Goal: Task Accomplishment & Management: Complete application form

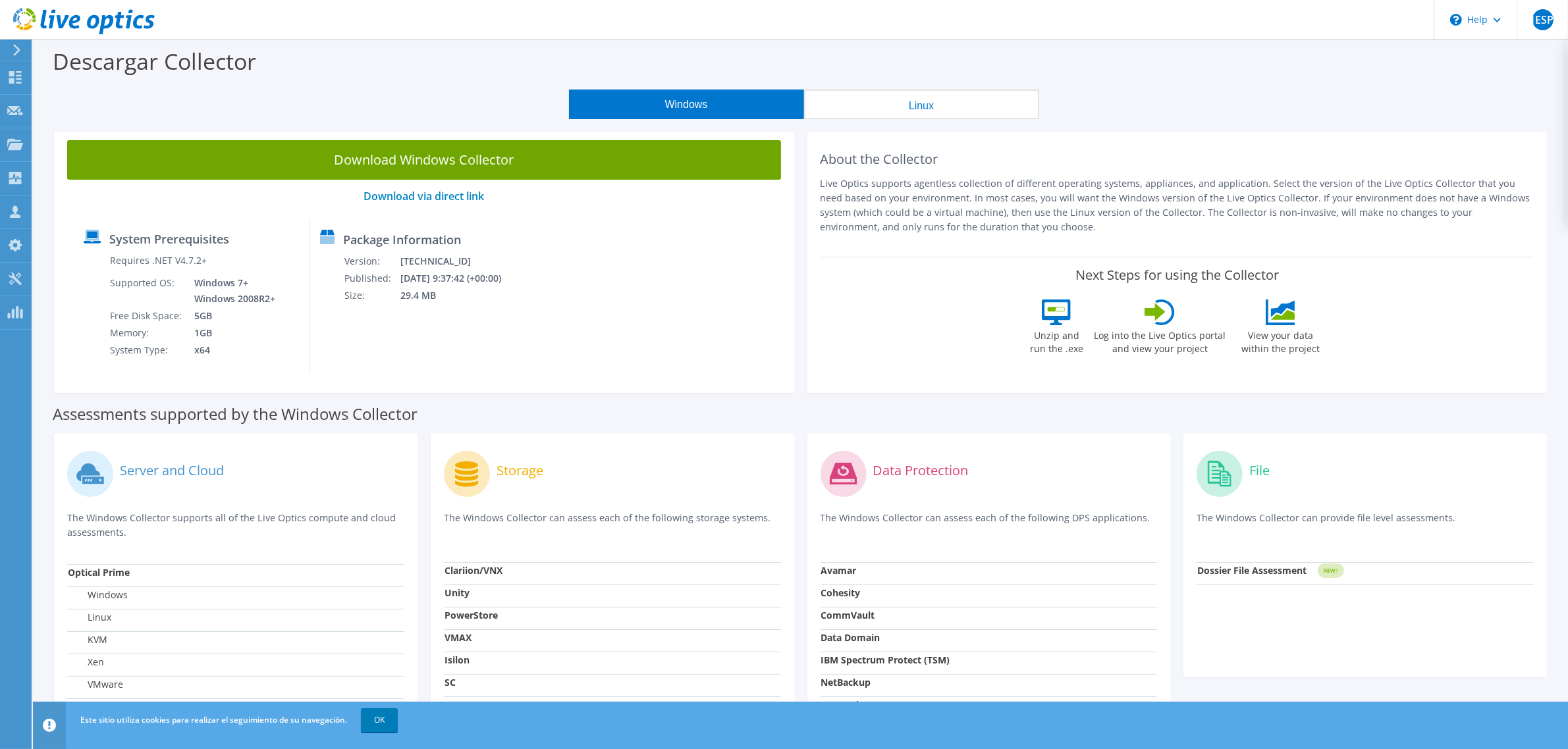
click at [883, 110] on button "Linux" at bounding box center [922, 105] width 235 height 30
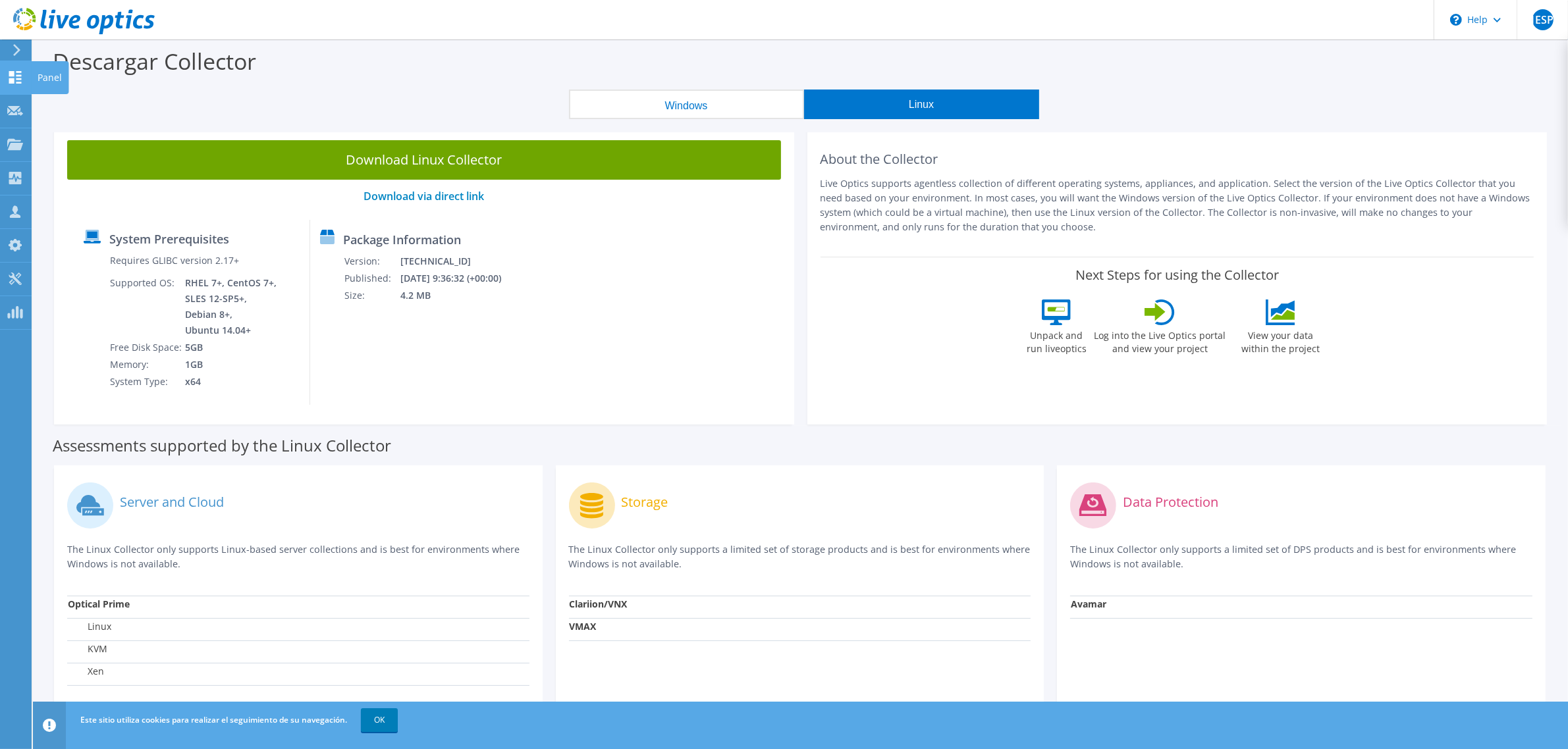
click at [14, 79] on icon at bounding box center [15, 78] width 16 height 13
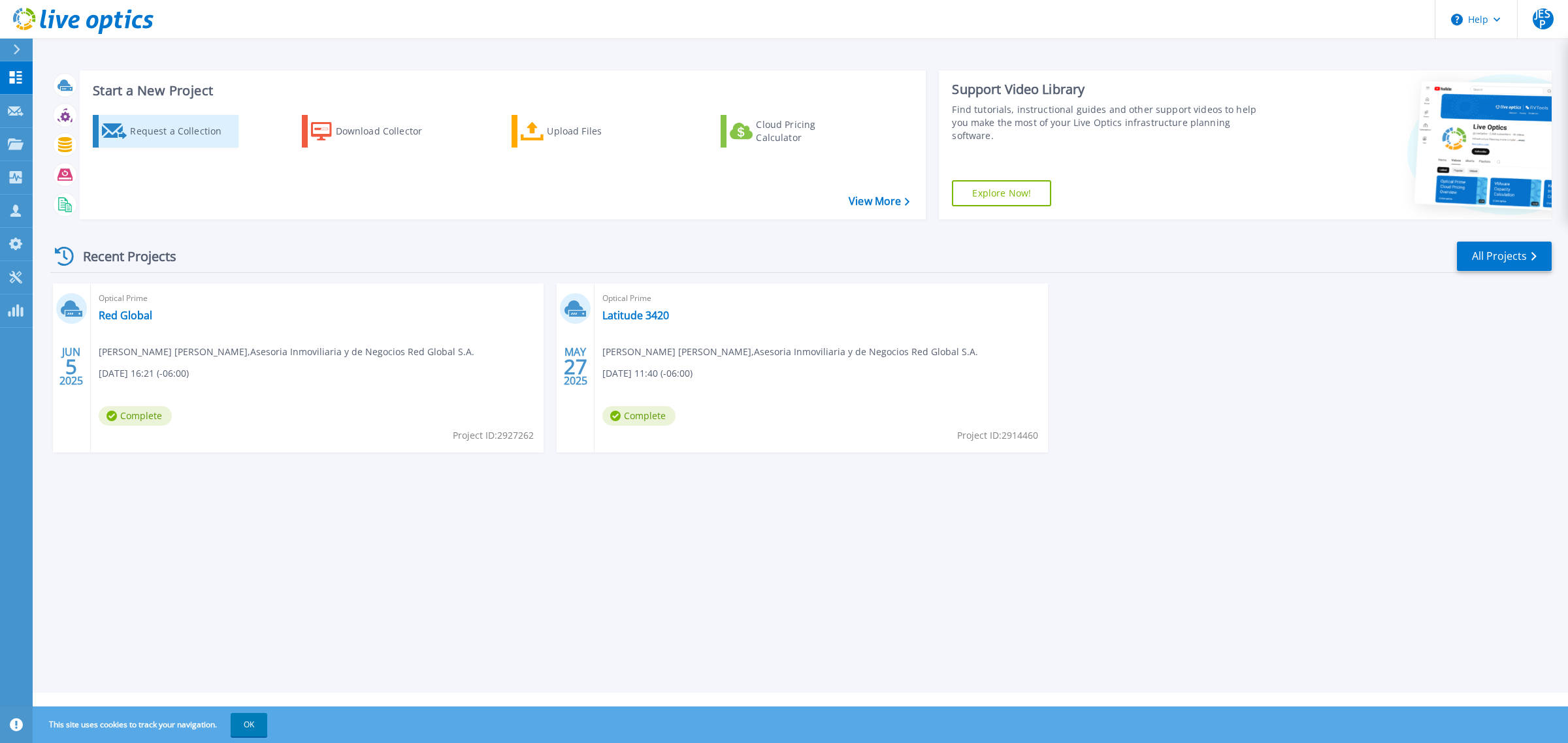
click at [145, 128] on div "Request a Collection" at bounding box center [182, 130] width 105 height 26
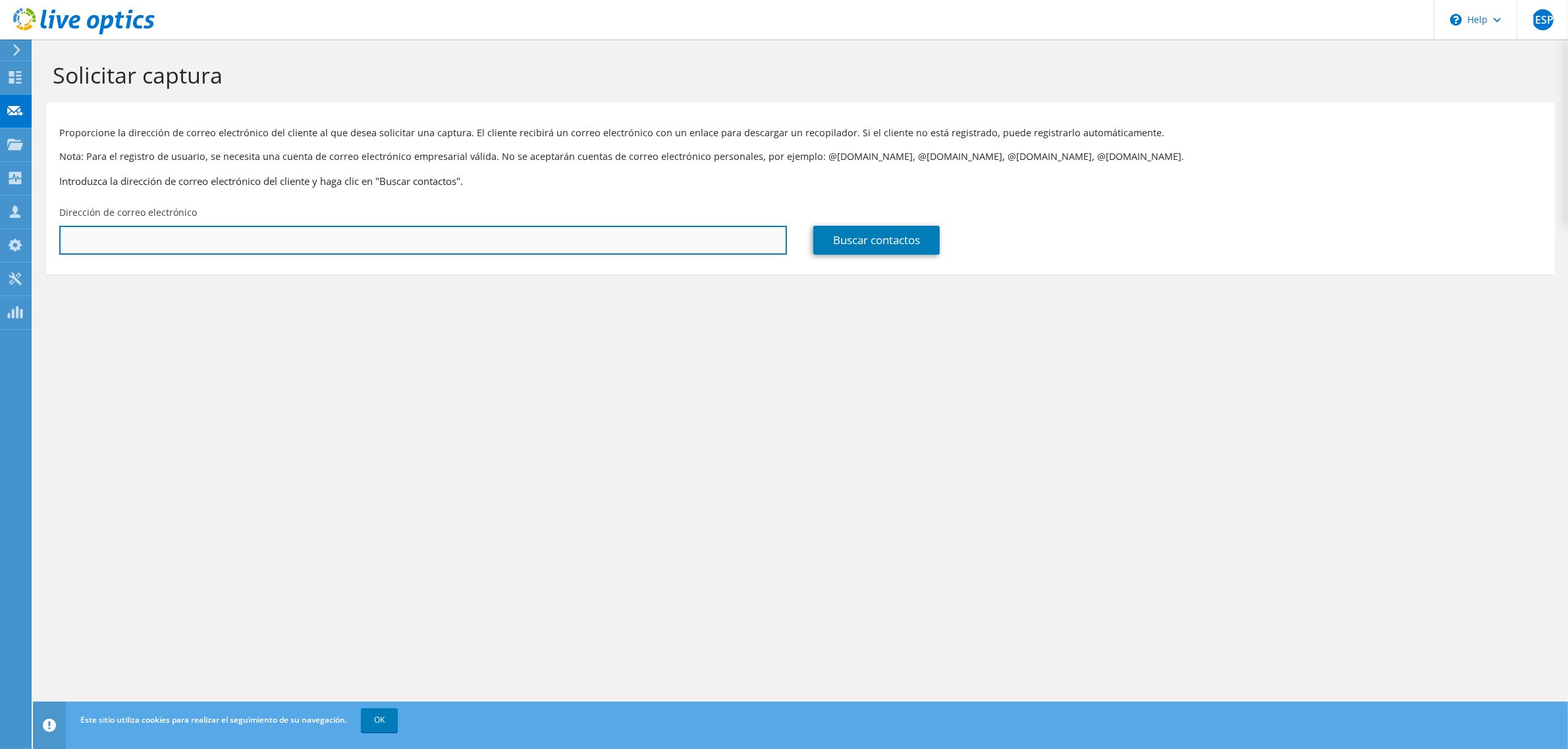
click at [135, 243] on input "text" at bounding box center [423, 240] width 728 height 29
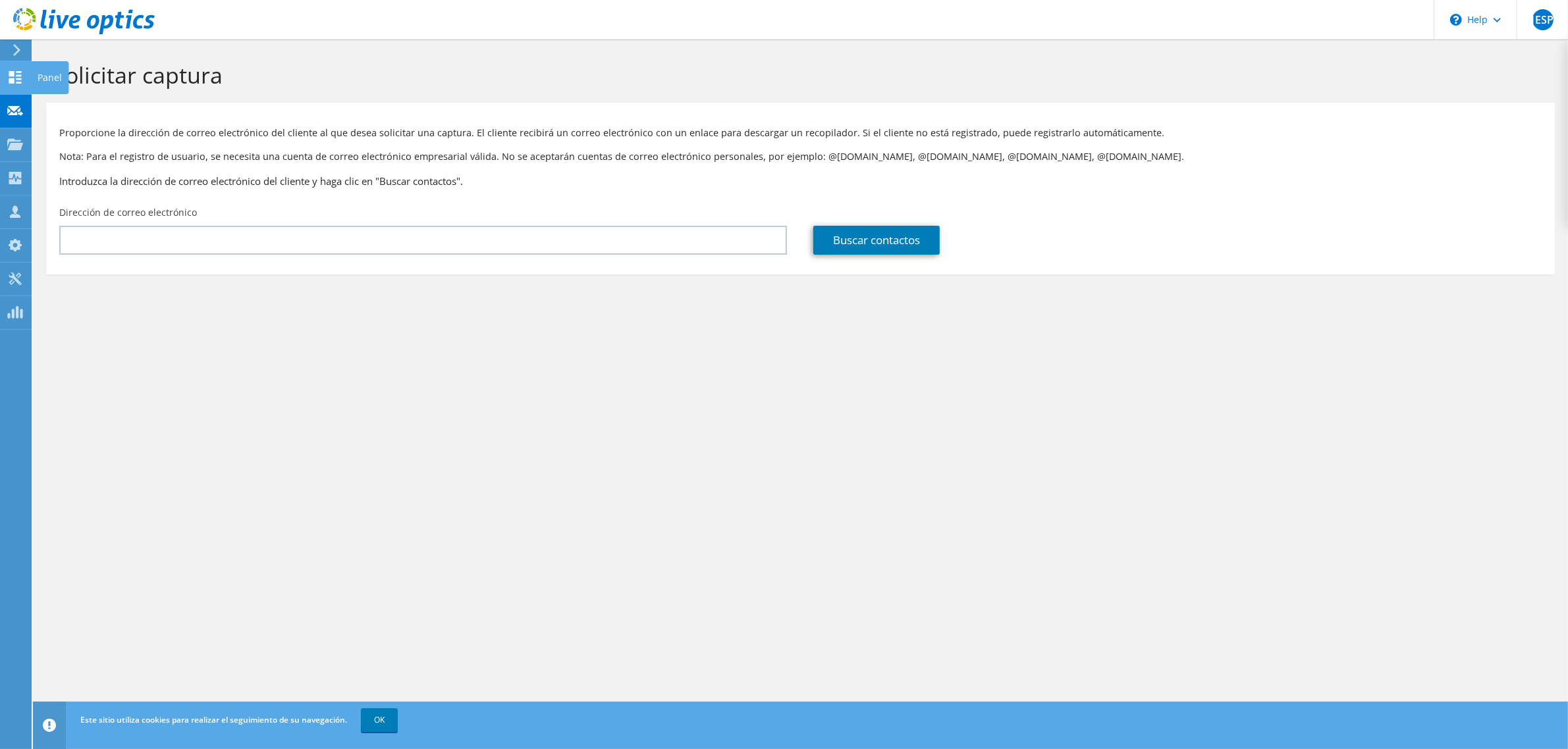
click at [20, 73] on icon at bounding box center [15, 78] width 16 height 13
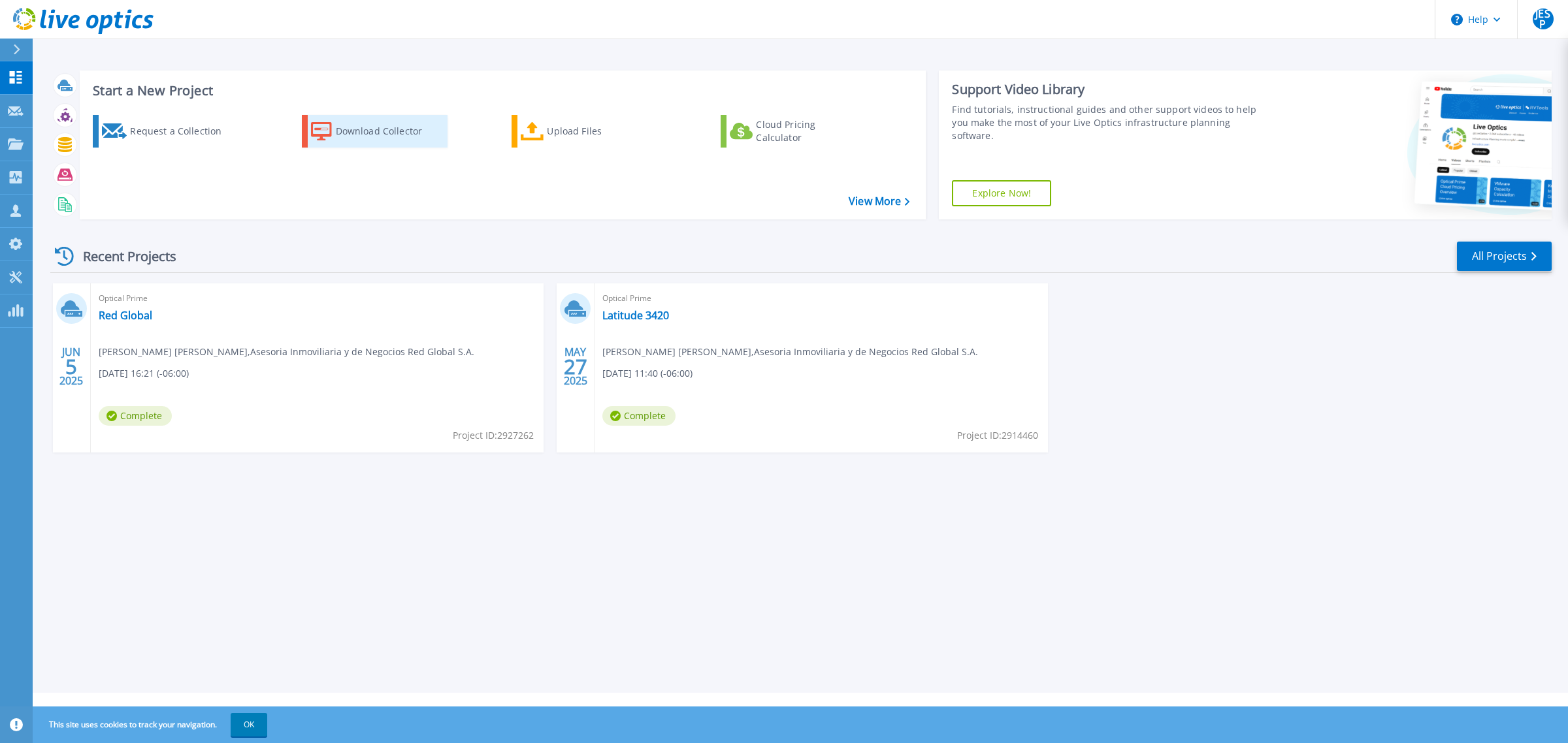
click at [376, 136] on div "Download Collector" at bounding box center [388, 130] width 105 height 26
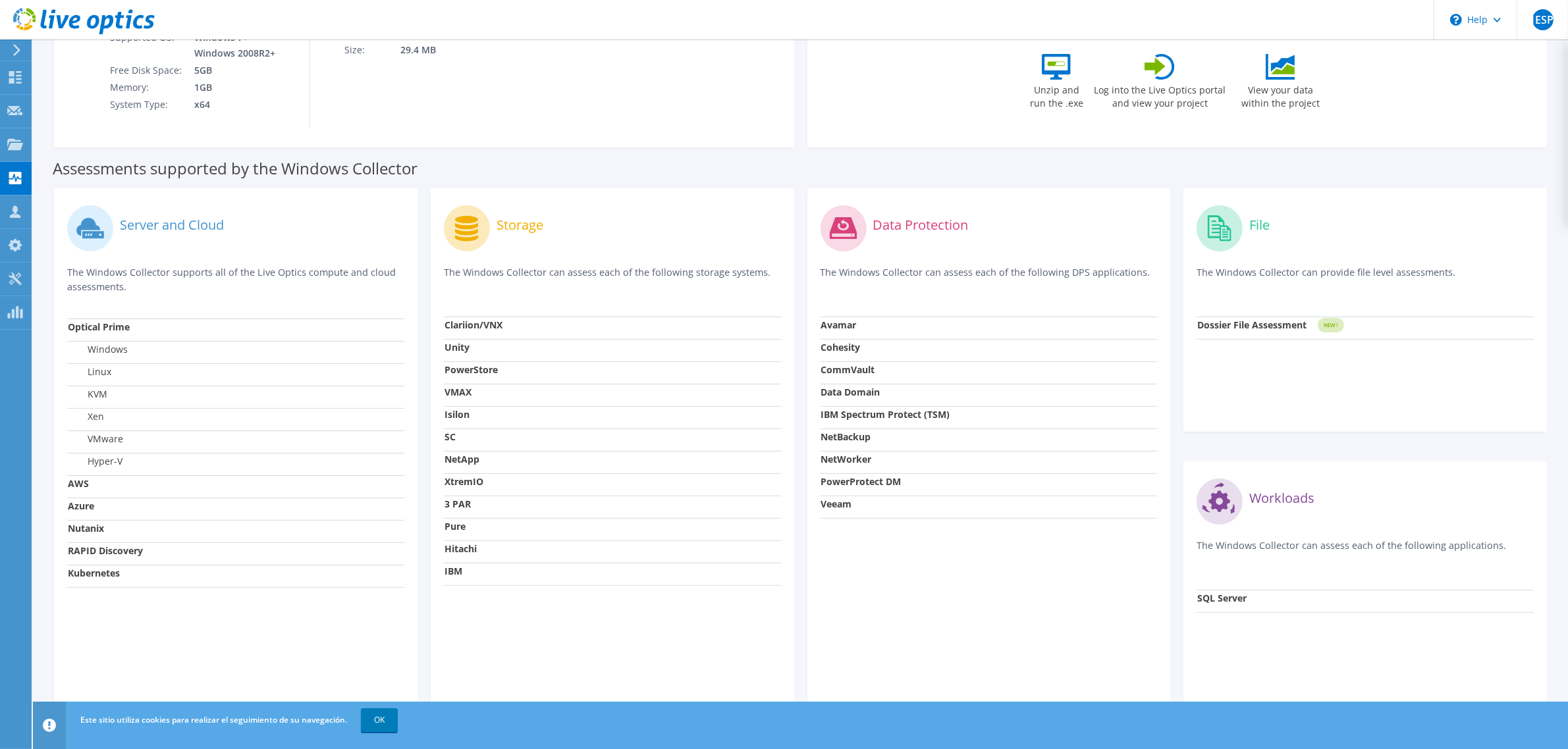
scroll to position [247, 0]
click at [14, 119] on div at bounding box center [15, 112] width 16 height 14
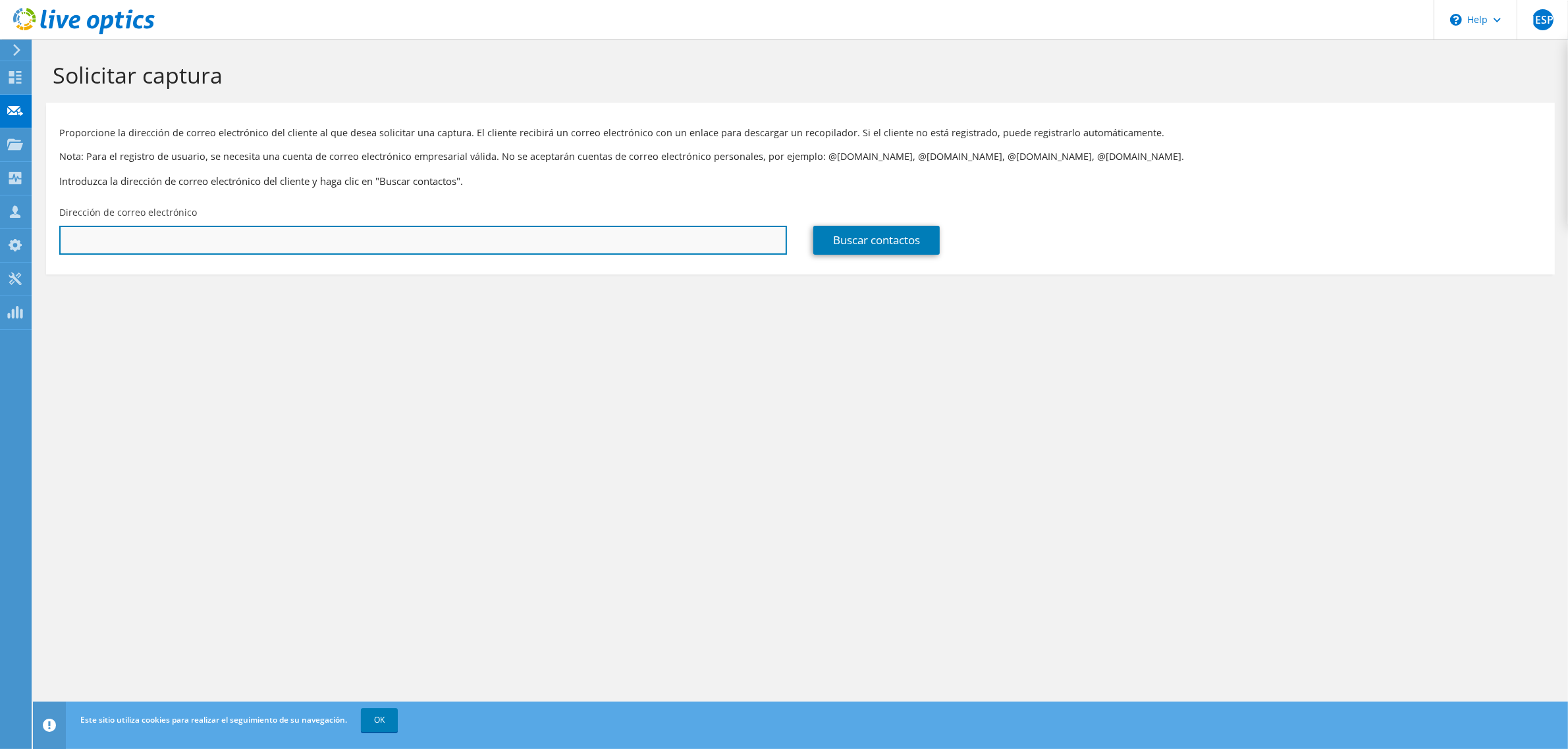
click at [545, 248] on input "text" at bounding box center [423, 240] width 728 height 29
click at [341, 240] on input "text" at bounding box center [423, 240] width 728 height 29
type input "mcamacho@sercohi.com"
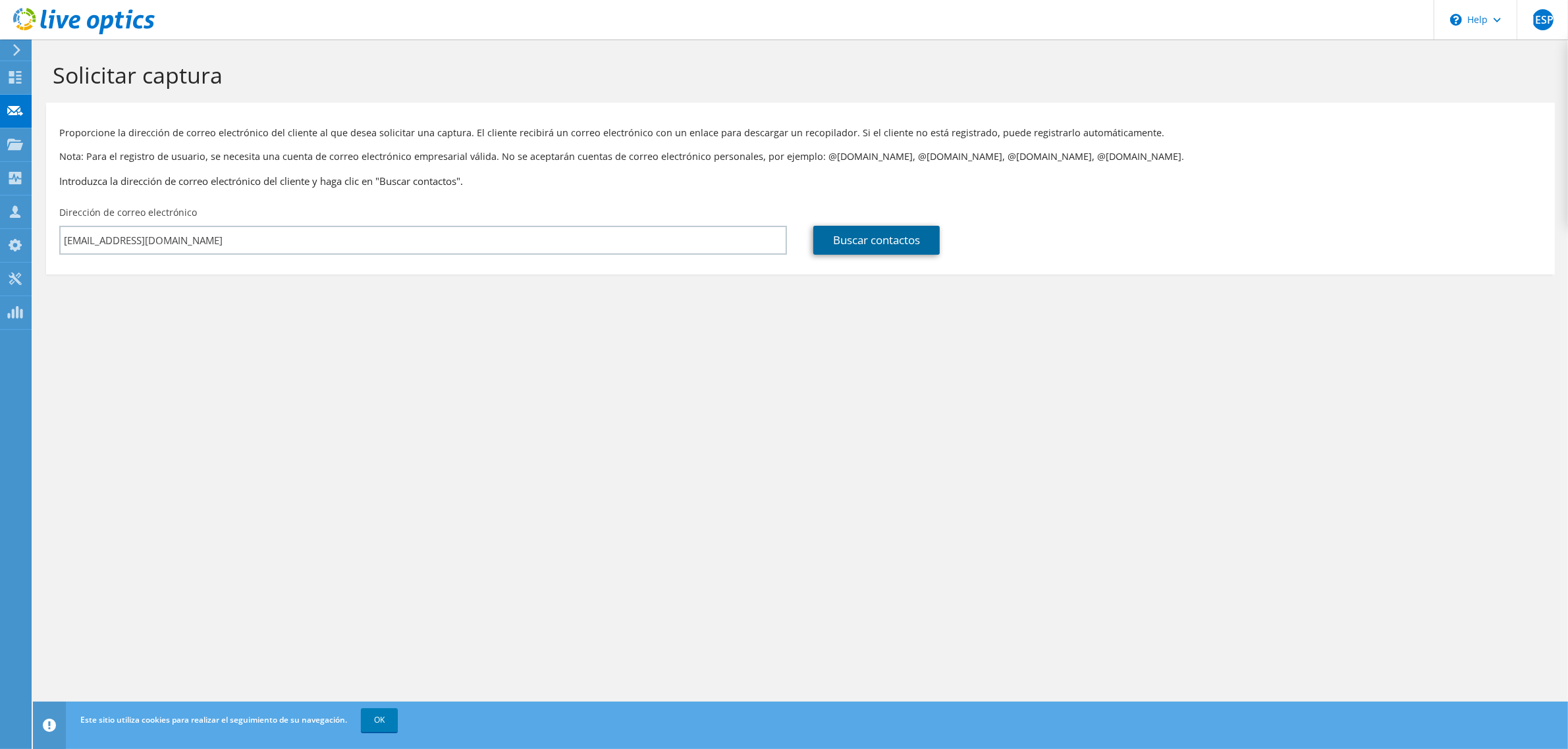
click at [890, 242] on link "Buscar contactos" at bounding box center [876, 240] width 127 height 29
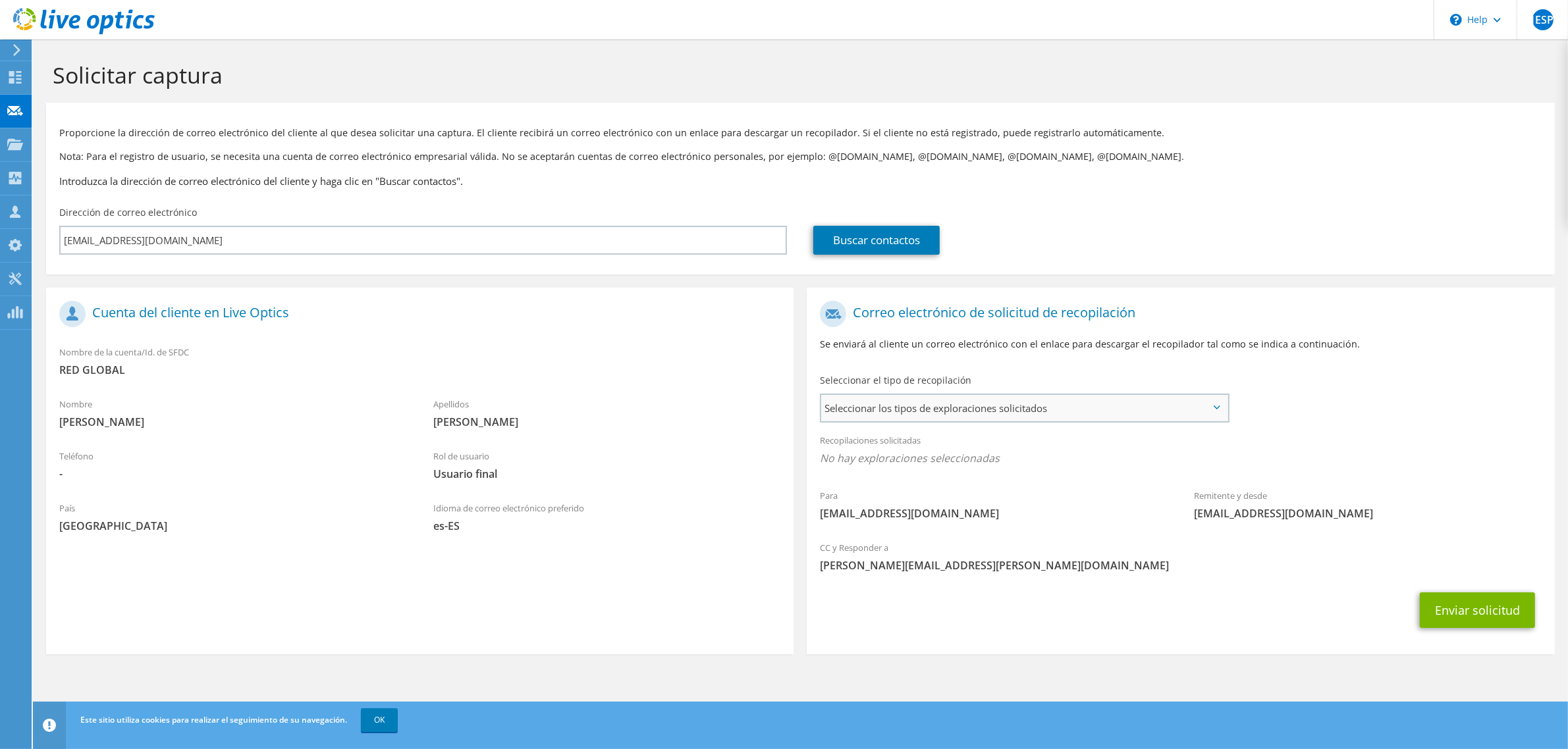
click at [1103, 412] on span "Seleccionar los tipos de exploraciones solicitados" at bounding box center [1023, 408] width 405 height 26
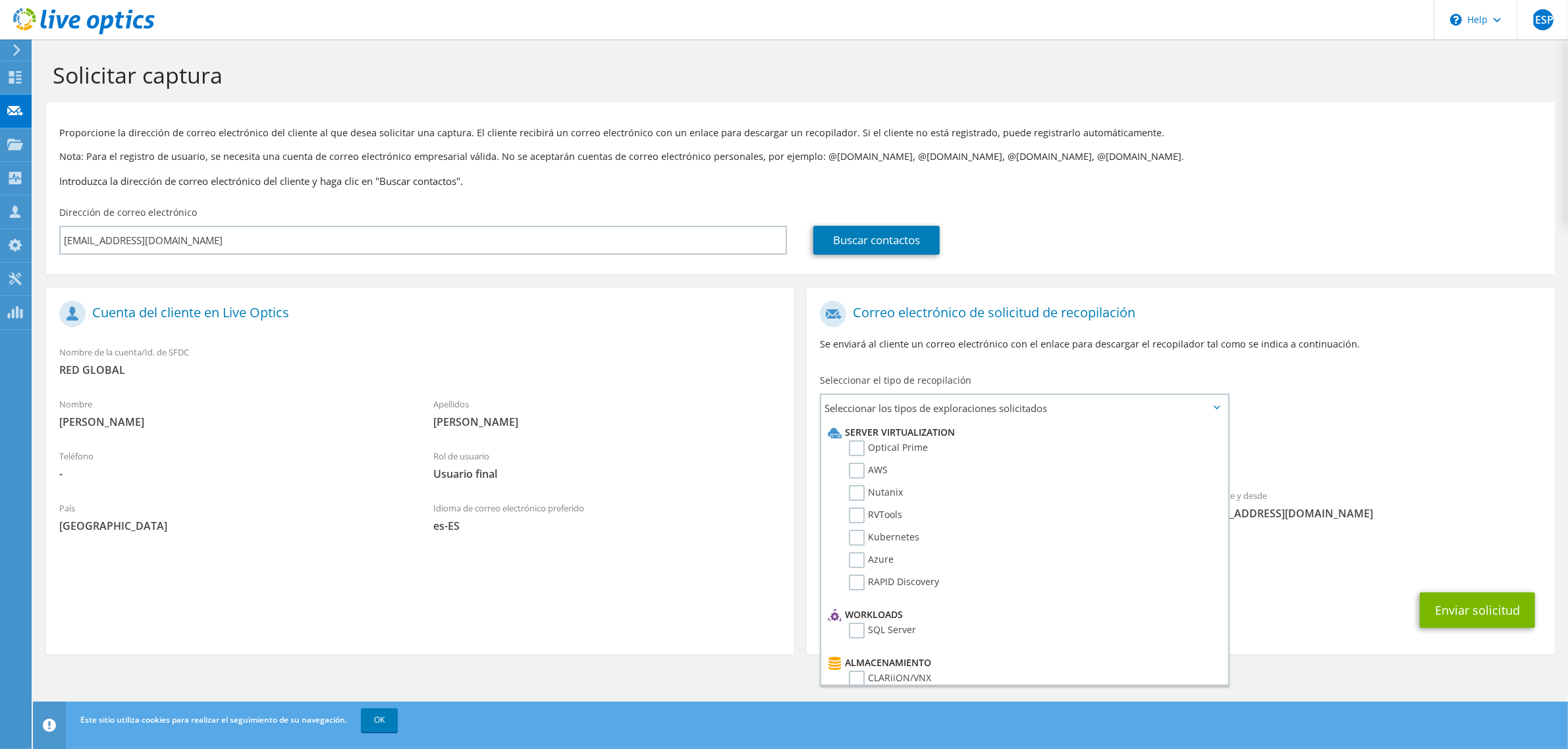
click at [670, 370] on span "RED GLOBAL" at bounding box center [419, 370] width 721 height 14
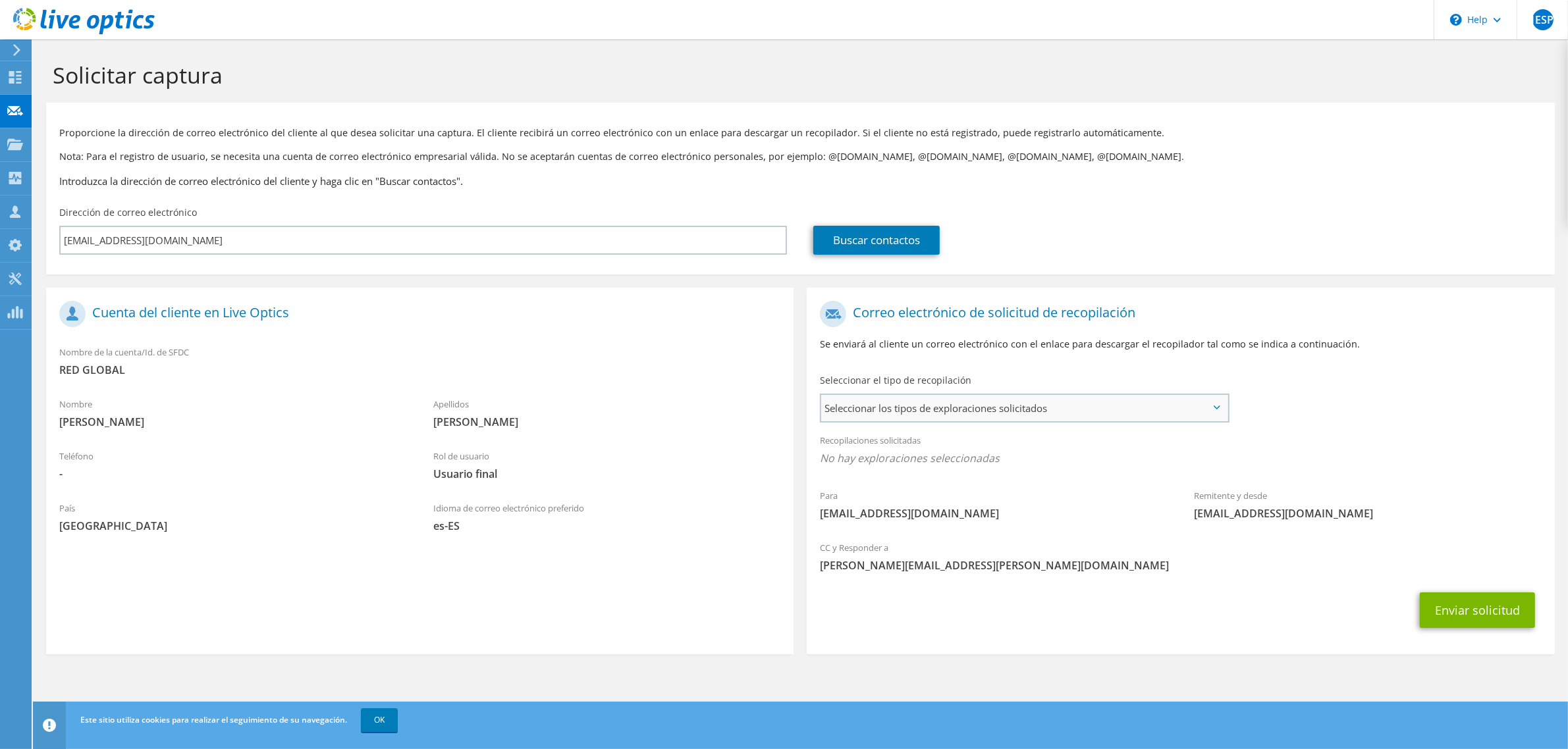
click at [926, 414] on span "Seleccionar los tipos de exploraciones solicitados" at bounding box center [1023, 408] width 405 height 26
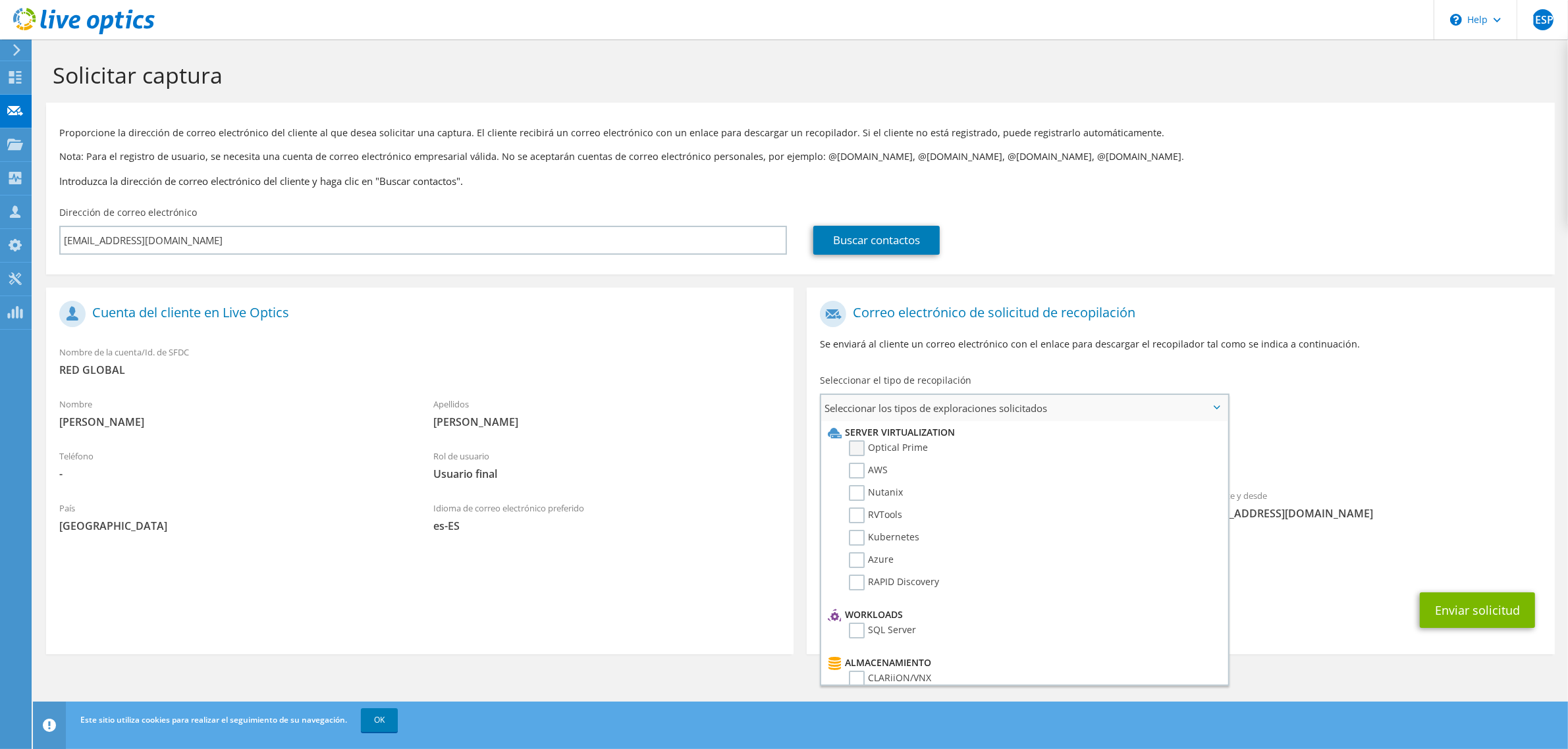
click at [853, 453] on label "Optical Prime" at bounding box center [888, 448] width 79 height 16
click at [0, 0] on input "Optical Prime" at bounding box center [0, 0] width 0 height 0
click at [1342, 627] on div "Enviar solicitud" at bounding box center [1180, 614] width 748 height 49
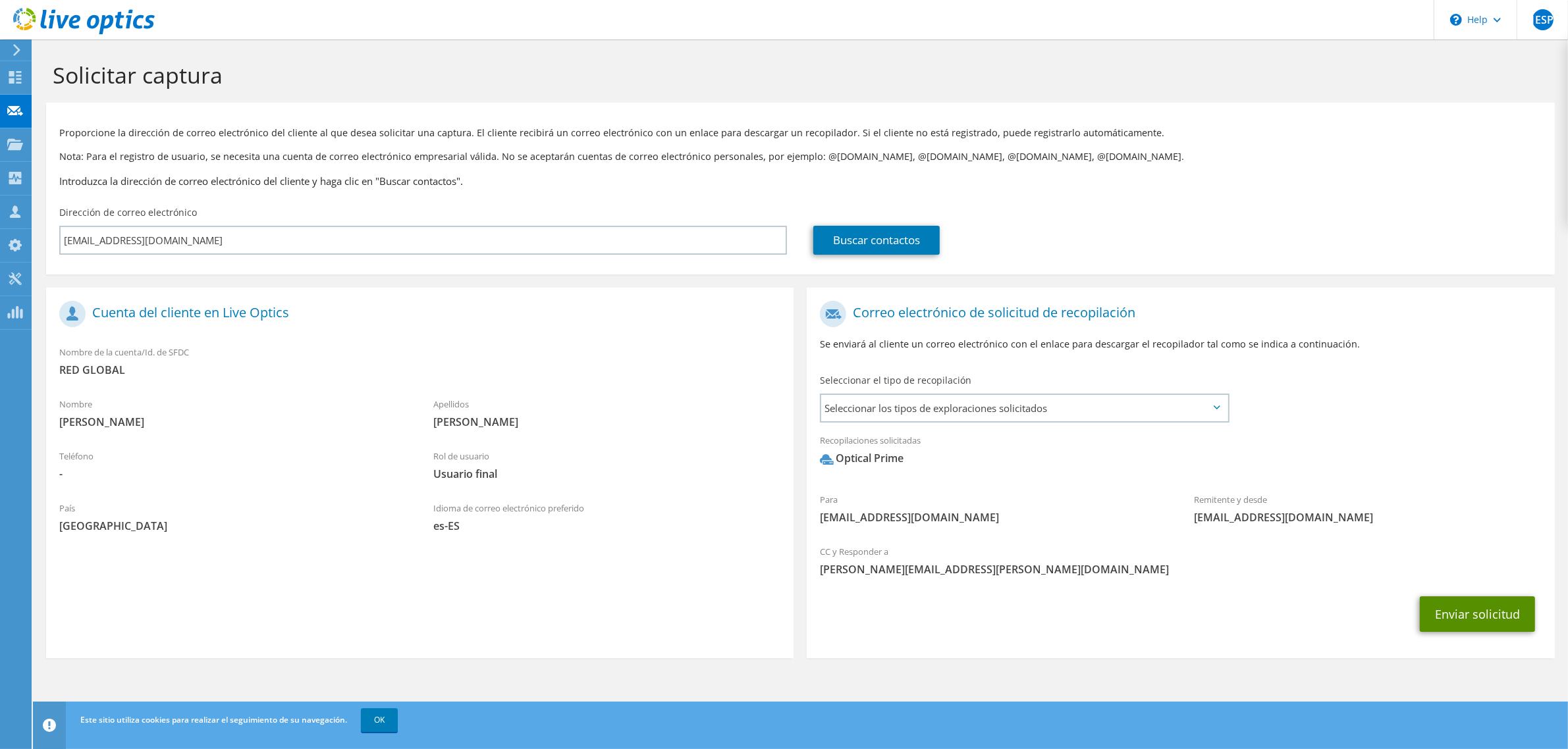
click at [1478, 610] on button "Enviar solicitud" at bounding box center [1477, 614] width 115 height 35
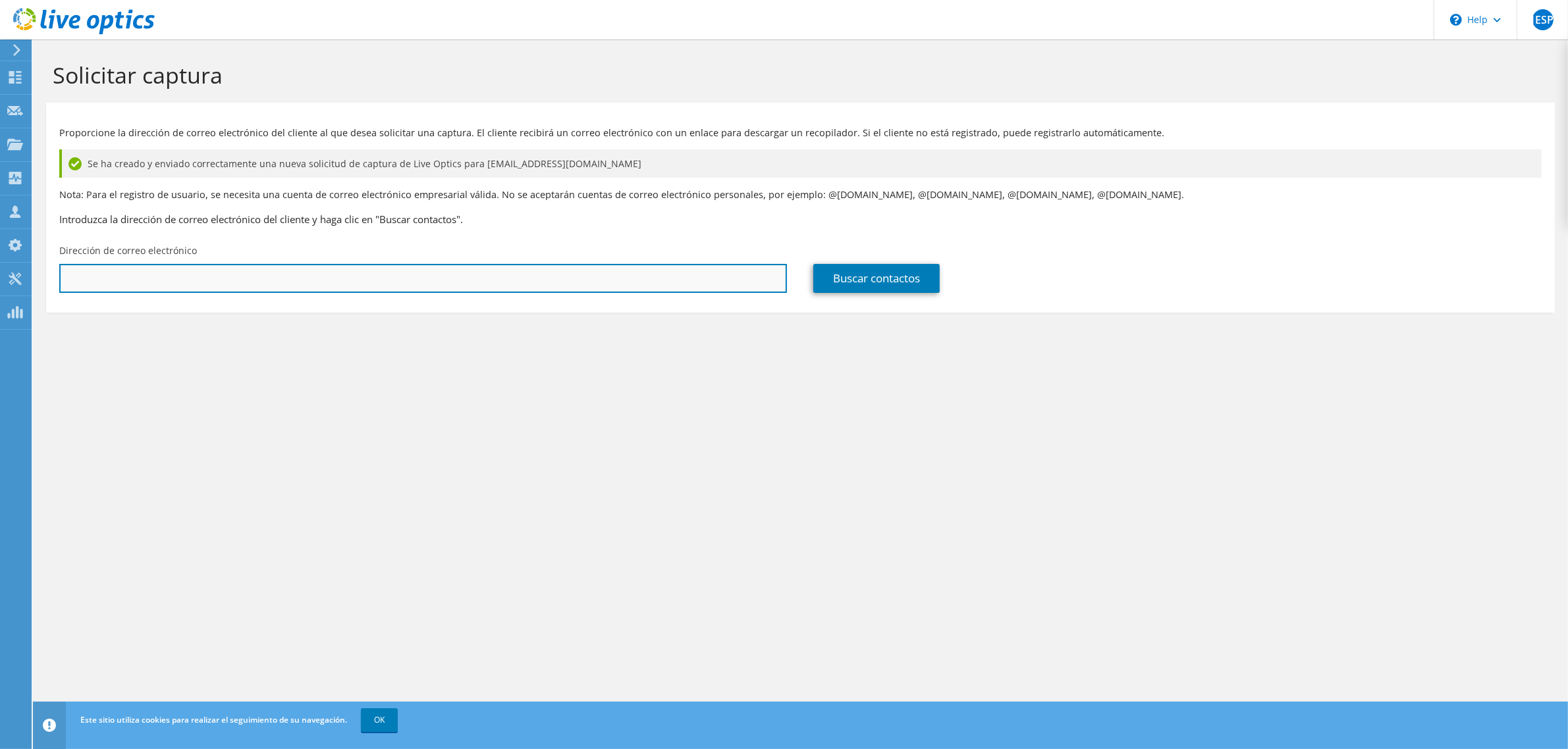
click at [195, 279] on input "text" at bounding box center [423, 278] width 728 height 29
click at [190, 280] on input "text" at bounding box center [423, 278] width 728 height 29
click at [127, 280] on input "text" at bounding box center [423, 278] width 728 height 29
paste input "[PERSON_NAME] <[EMAIL_ADDRESS][DOMAIN_NAME]>"
type input "[EMAIL_ADDRESS][DOMAIN_NAME]"
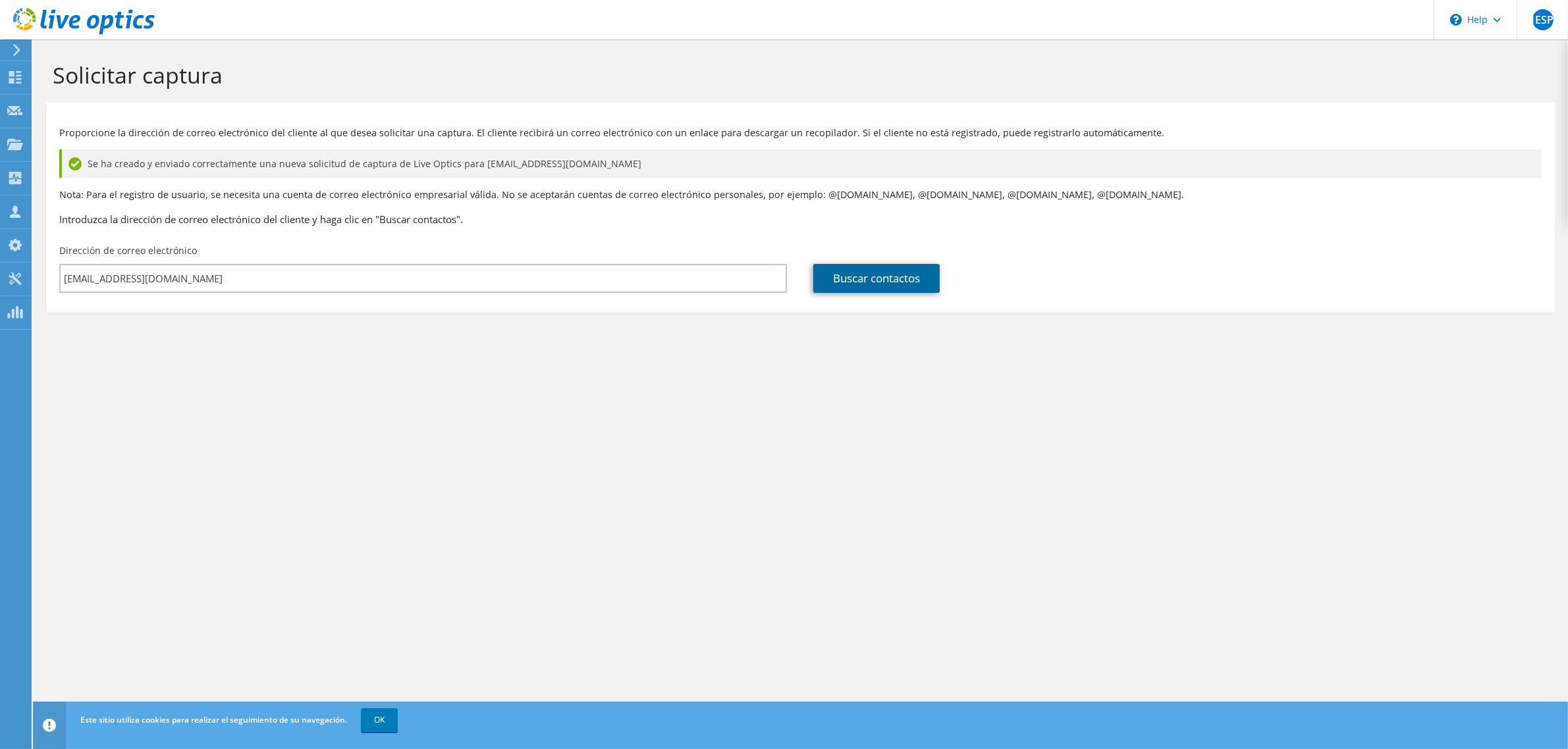
click at [883, 281] on link "Buscar contactos" at bounding box center [876, 278] width 127 height 29
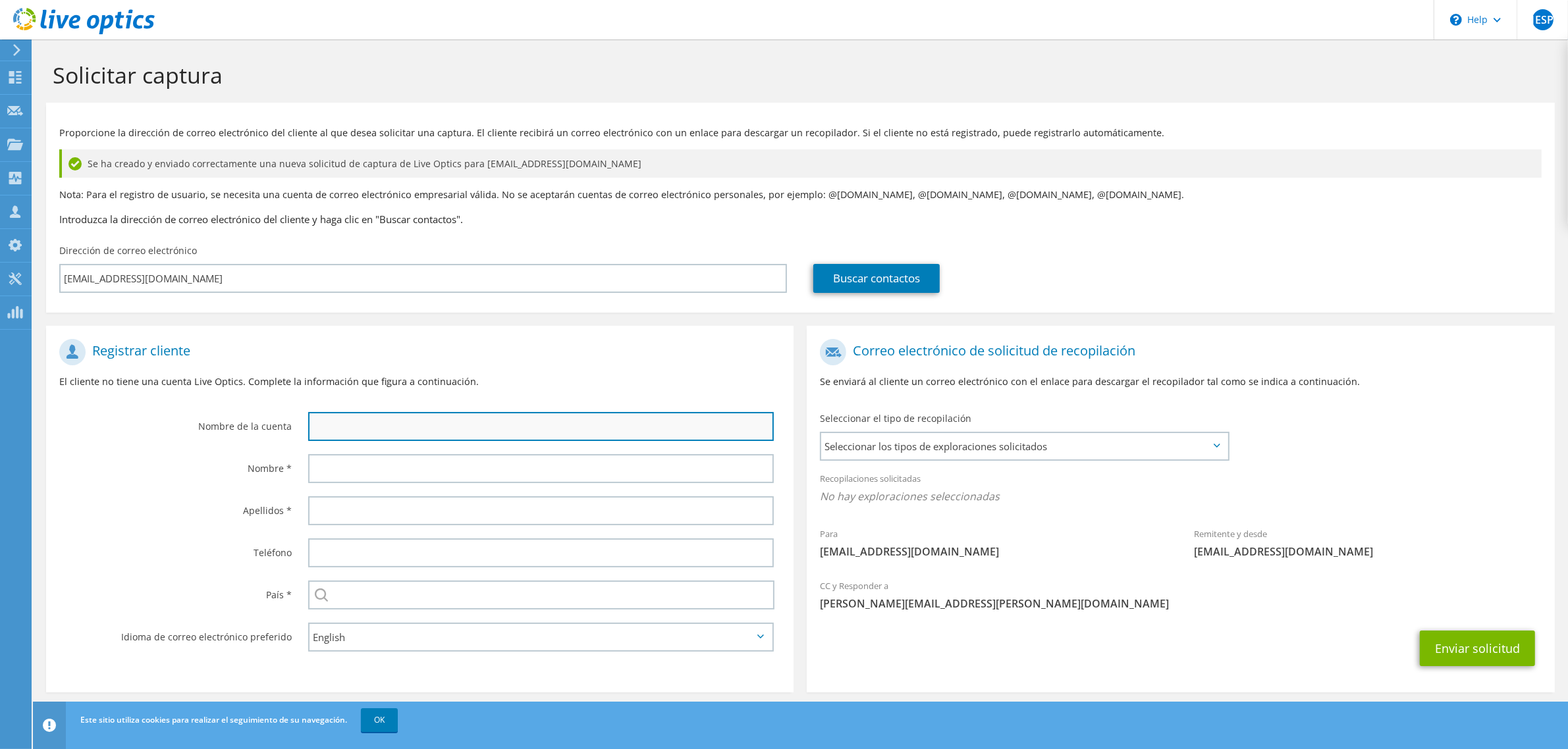
click at [412, 424] on input "text" at bounding box center [541, 426] width 465 height 29
type input "NIC [PERSON_NAME][GEOGRAPHIC_DATA]"
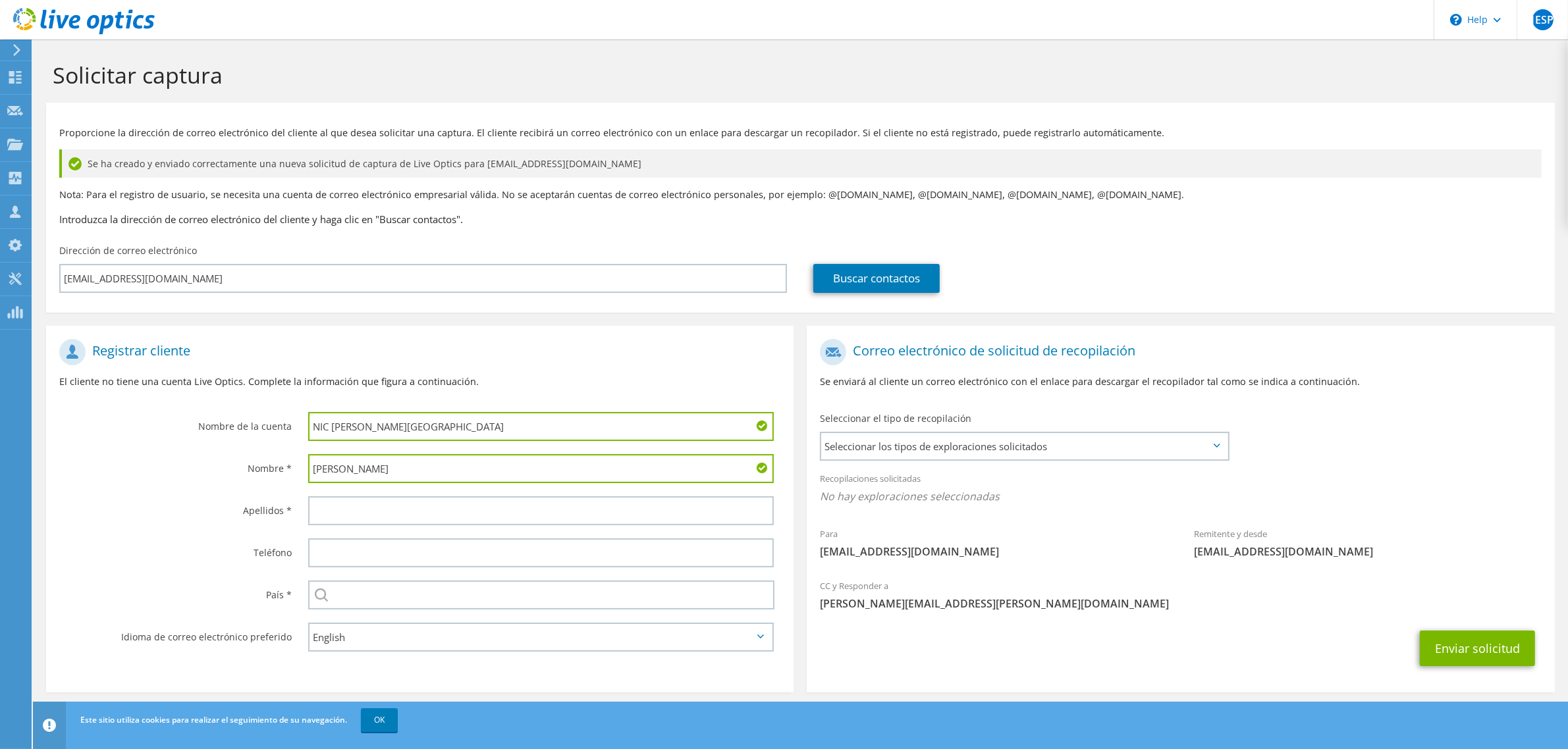
type input "[PERSON_NAME]"
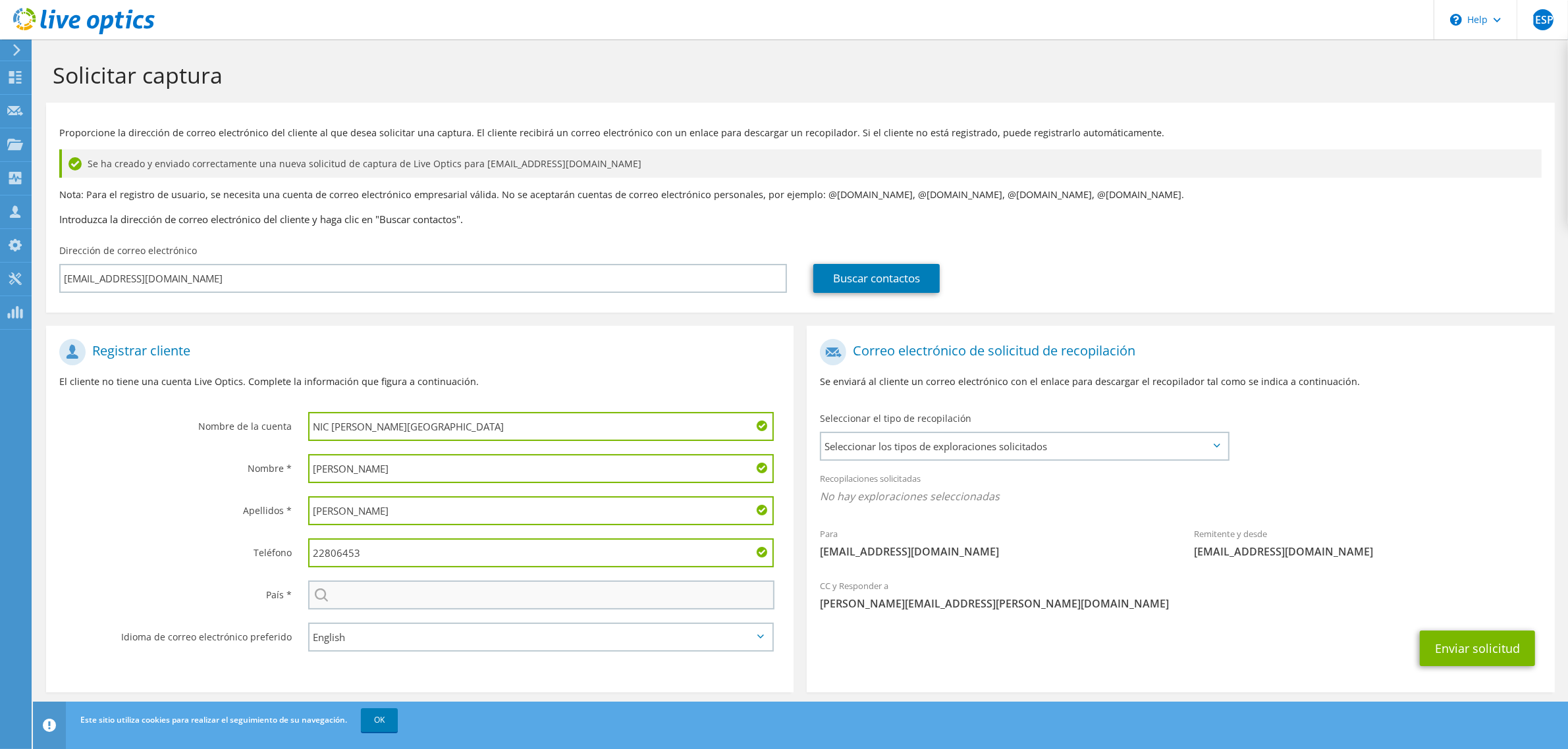
type input "22806453"
click at [397, 605] on input "text" at bounding box center [541, 595] width 466 height 29
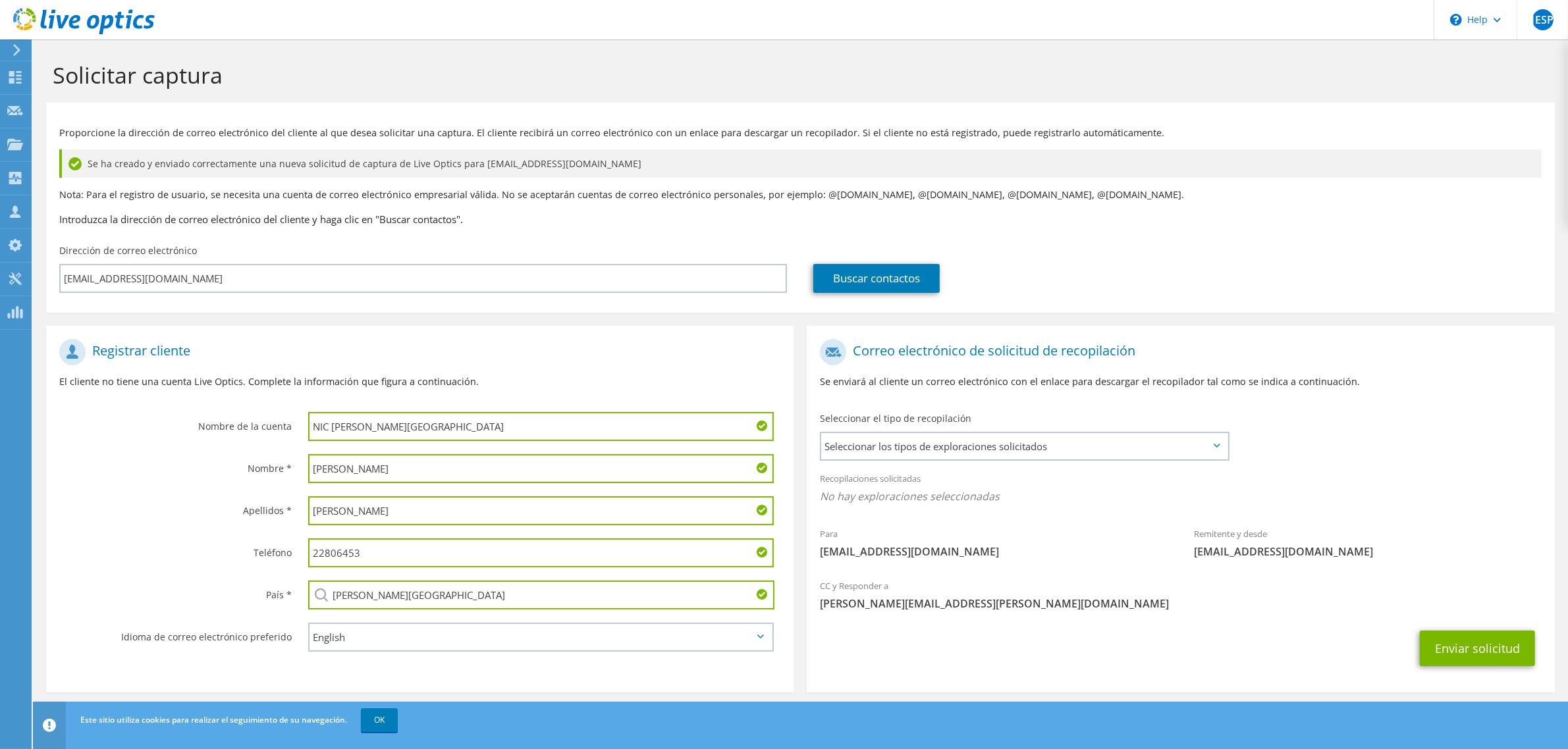
type input "[PERSON_NAME][GEOGRAPHIC_DATA]"
click at [454, 634] on select "English Deutsch Español Français Italiano Polski Português Русский 한국어 中文 日本語" at bounding box center [541, 637] width 465 height 29
select select "es-ES"
click at [308, 623] on select "English Deutsch Español Français Italiano Polski Português Русский 한국어 中文 日本語" at bounding box center [541, 637] width 465 height 29
click at [1143, 444] on span "Seleccionar los tipos de exploraciones solicitados" at bounding box center [1023, 446] width 405 height 26
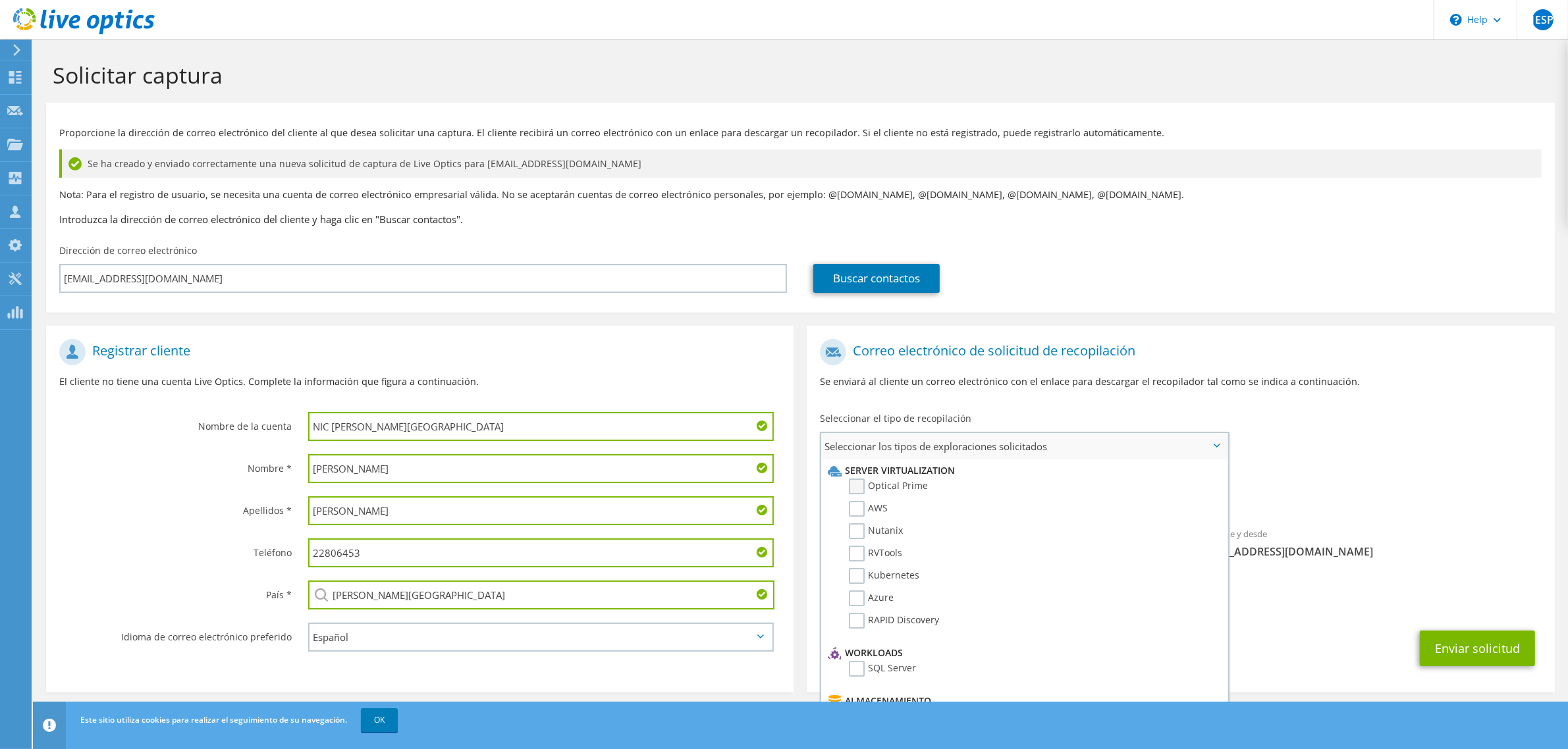
click at [861, 486] on label "Optical Prime" at bounding box center [888, 487] width 79 height 16
click at [0, 0] on input "Optical Prime" at bounding box center [0, 0] width 0 height 0
